Goal: Check status

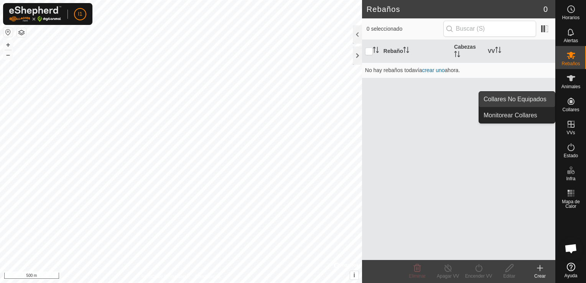
click at [538, 106] on link "Collares No Equipados" at bounding box center [517, 99] width 76 height 15
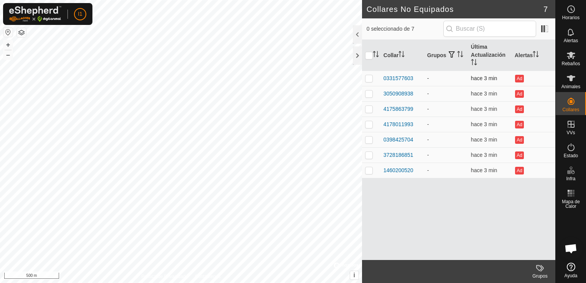
click at [391, 72] on td "0331577603" at bounding box center [402, 78] width 44 height 15
click at [393, 76] on div "0331577603" at bounding box center [398, 78] width 30 height 8
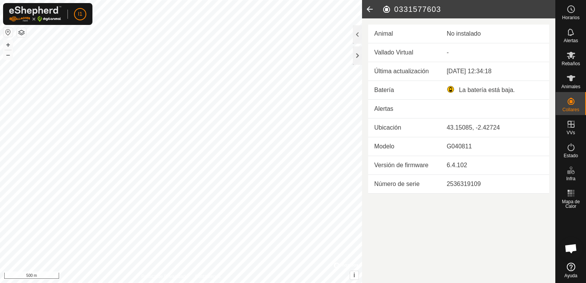
click at [483, 92] on div "La batería está baja." at bounding box center [495, 89] width 96 height 9
drag, startPoint x: 447, startPoint y: 89, endPoint x: 516, endPoint y: 88, distance: 68.2
click at [516, 88] on div "La batería está baja." at bounding box center [495, 89] width 96 height 9
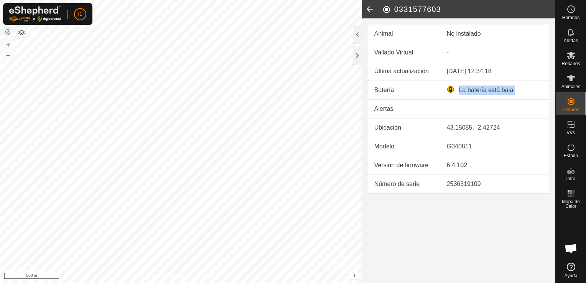
drag, startPoint x: 514, startPoint y: 88, endPoint x: 443, endPoint y: 89, distance: 70.6
click at [443, 89] on td "La batería está baja." at bounding box center [495, 90] width 108 height 19
click at [500, 84] on td "La batería está baja." at bounding box center [495, 90] width 108 height 19
click at [454, 14] on header "0331577603" at bounding box center [458, 9] width 193 height 18
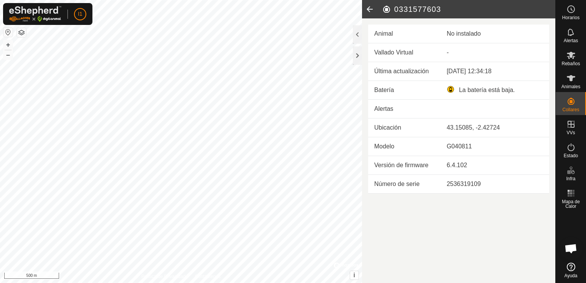
click at [374, 12] on icon at bounding box center [369, 9] width 15 height 18
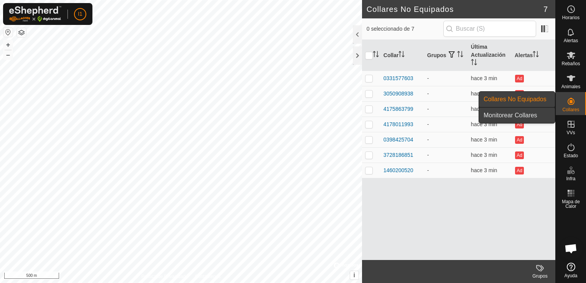
drag, startPoint x: 554, startPoint y: 107, endPoint x: 540, endPoint y: 111, distance: 15.2
click at [540, 111] on link "Monitorear Collares" at bounding box center [517, 115] width 76 height 15
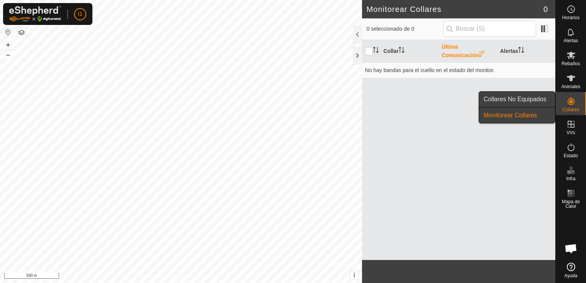
click at [546, 104] on link "Collares No Equipados" at bounding box center [517, 99] width 76 height 15
